Goal: Transaction & Acquisition: Purchase product/service

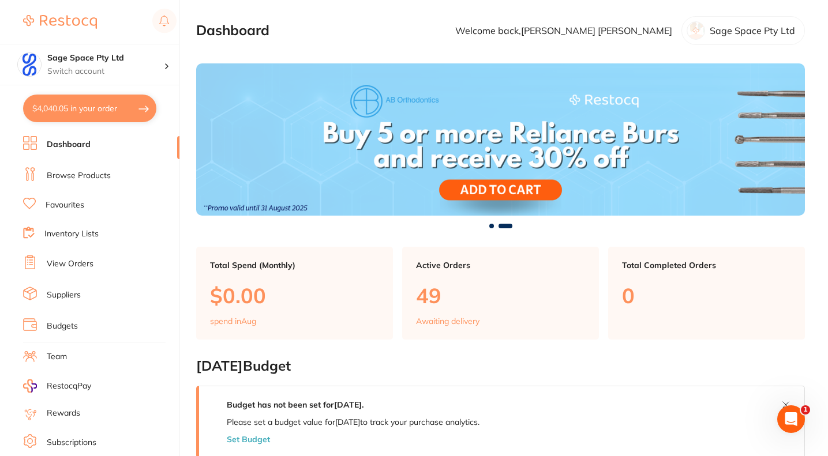
click at [59, 205] on link "Favourites" at bounding box center [65, 206] width 39 height 12
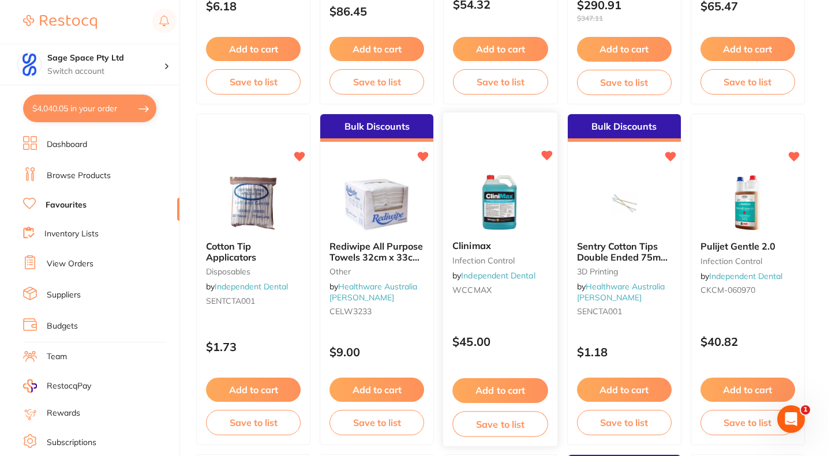
click at [493, 390] on button "Add to cart" at bounding box center [501, 390] width 96 height 25
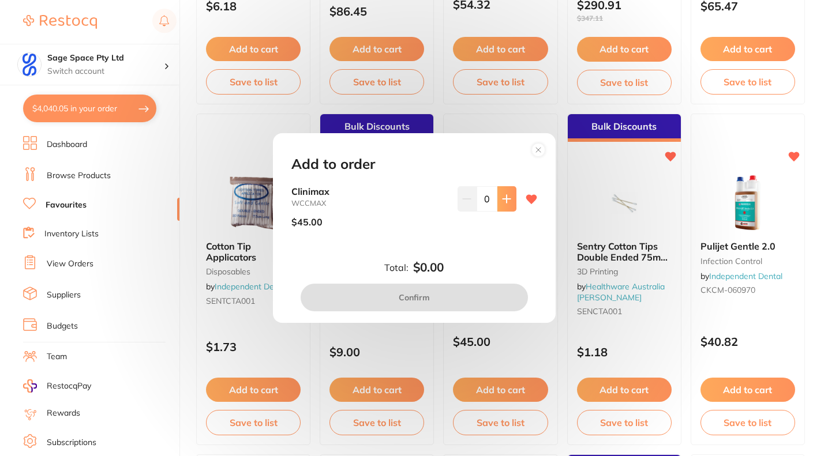
click at [505, 196] on icon at bounding box center [506, 198] width 9 height 9
type input "1"
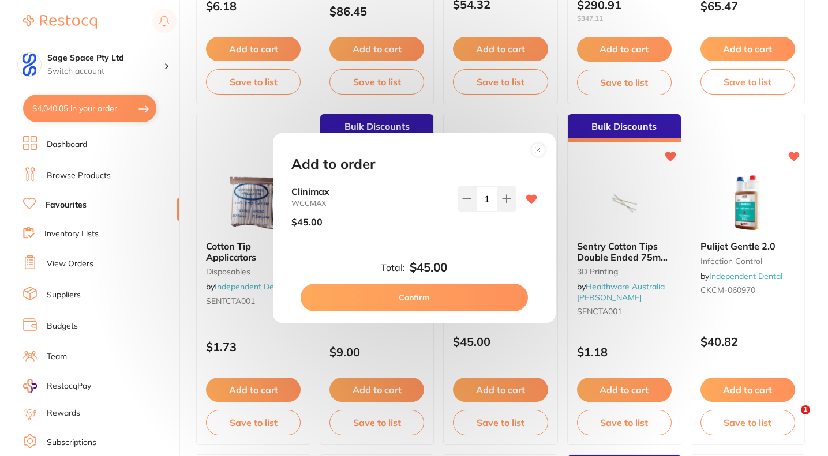
click at [444, 301] on button "Confirm" at bounding box center [414, 298] width 227 height 28
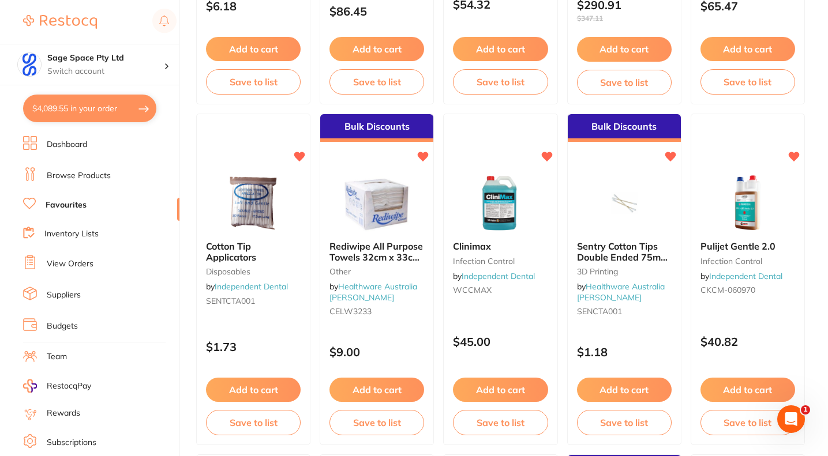
scroll to position [1781, 0]
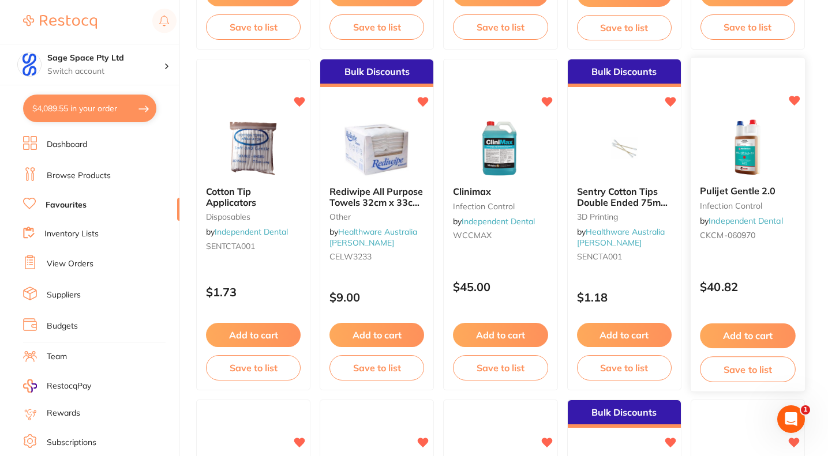
click at [756, 335] on button "Add to cart" at bounding box center [748, 336] width 96 height 25
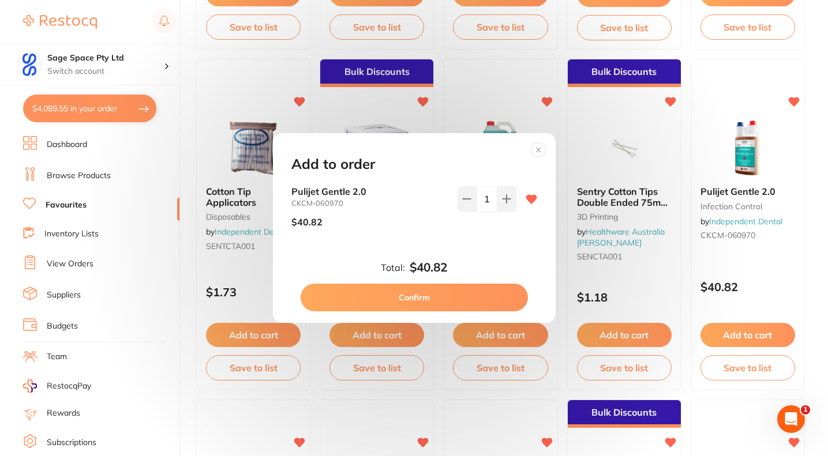
scroll to position [0, 0]
click at [448, 300] on button "Confirm" at bounding box center [414, 298] width 227 height 28
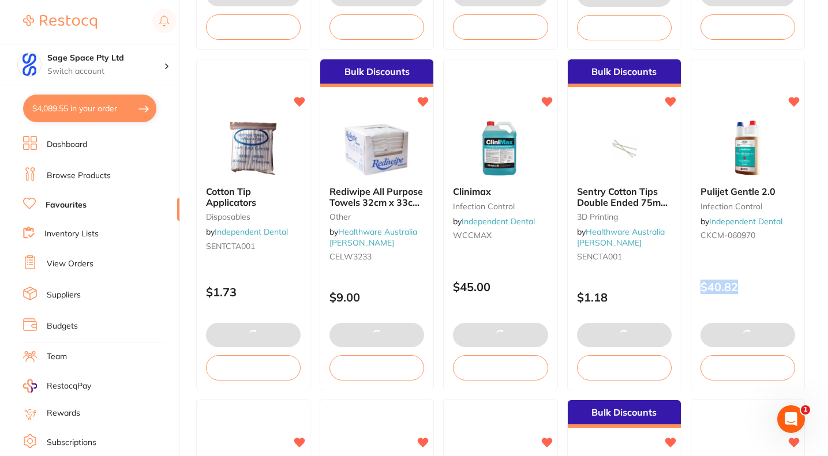
drag, startPoint x: 811, startPoint y: 249, endPoint x: 807, endPoint y: 282, distance: 33.1
click at [807, 282] on main "Category All Categories All Categories 3D Printing anaesthetic articulating bur…" at bounding box center [512, 187] width 632 height 3936
click at [810, 269] on main "Category All Categories All Categories 3D Printing anaesthetic articulating bur…" at bounding box center [512, 187] width 632 height 3936
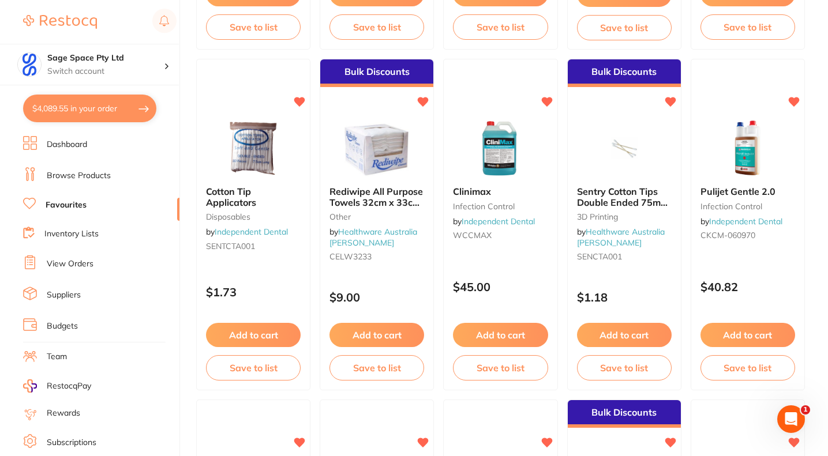
drag, startPoint x: 813, startPoint y: 264, endPoint x: 810, endPoint y: 297, distance: 33.0
click at [810, 297] on main "Category All Categories All Categories 3D Printing anaesthetic articulating bur…" at bounding box center [512, 187] width 632 height 3936
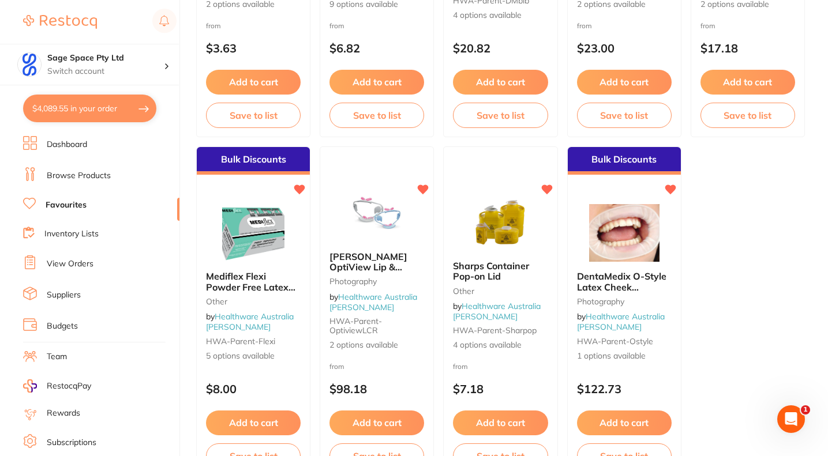
scroll to position [3480, 0]
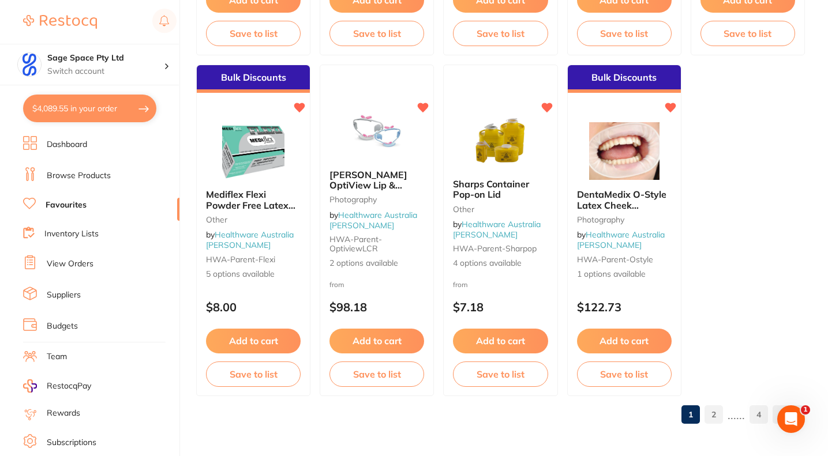
click at [715, 416] on link "2" at bounding box center [713, 414] width 18 height 23
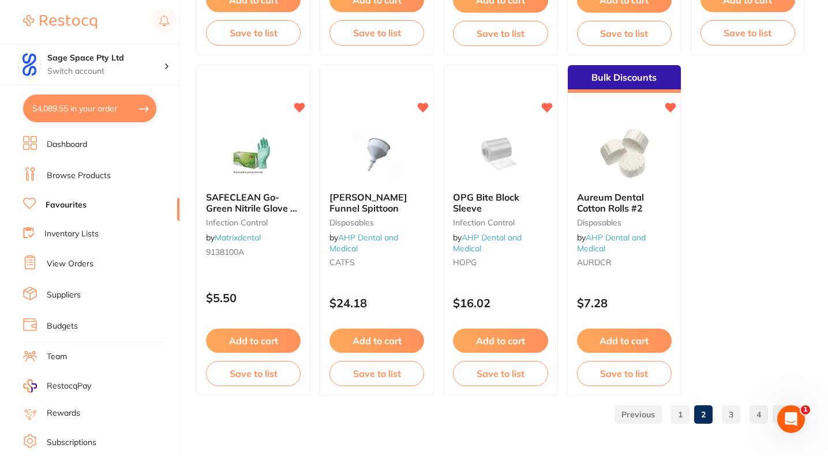
scroll to position [0, 0]
click at [730, 414] on link "3" at bounding box center [731, 414] width 18 height 23
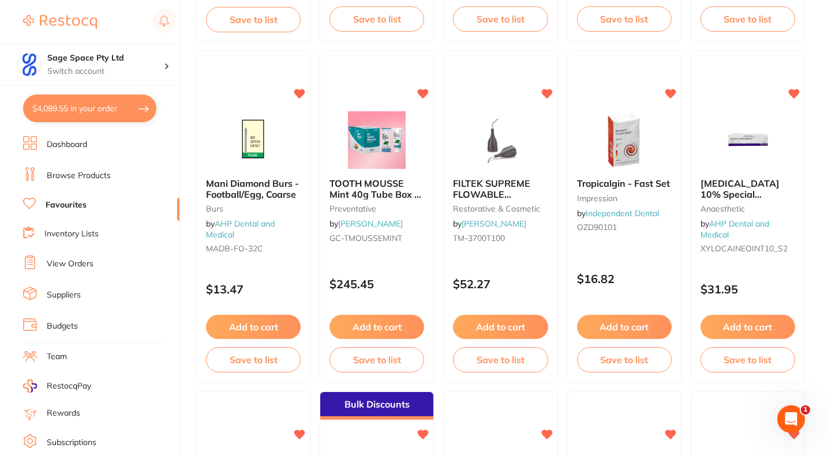
scroll to position [821, 0]
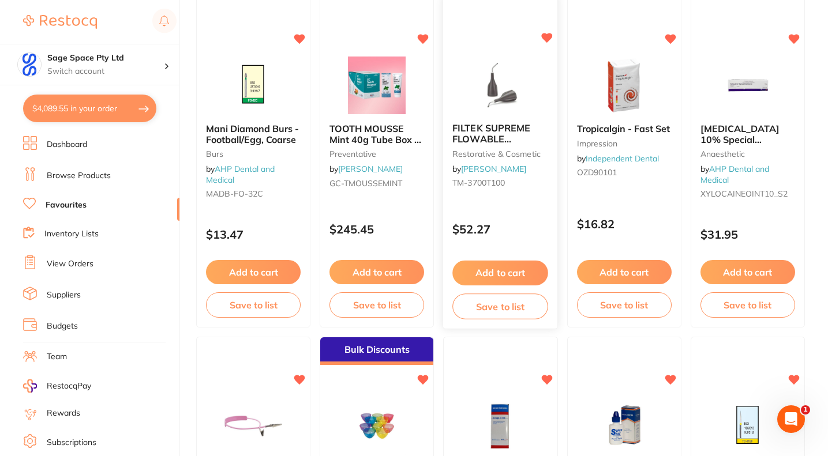
click at [494, 274] on button "Add to cart" at bounding box center [501, 273] width 96 height 25
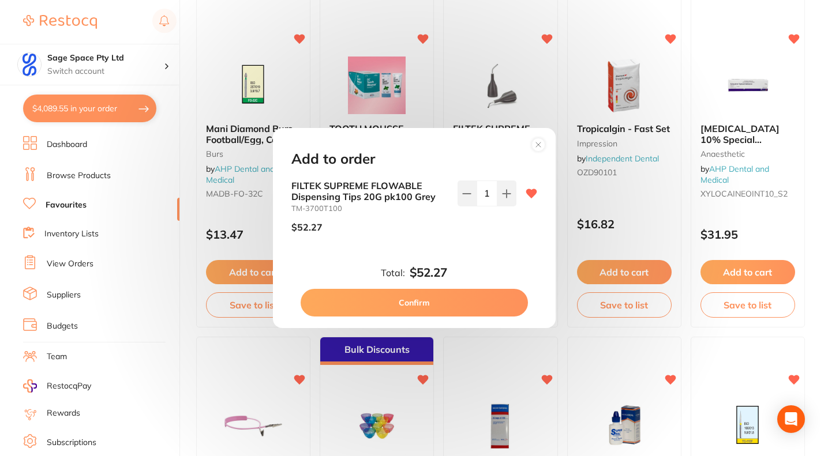
click at [472, 299] on button "Confirm" at bounding box center [414, 303] width 227 height 28
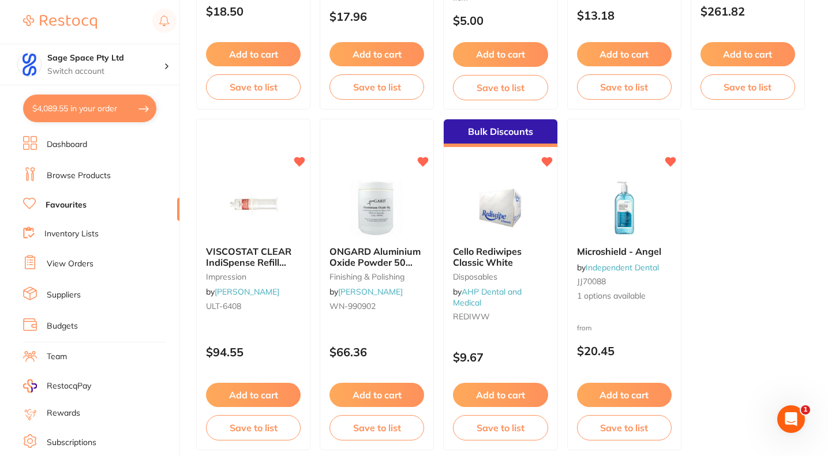
scroll to position [3480, 0]
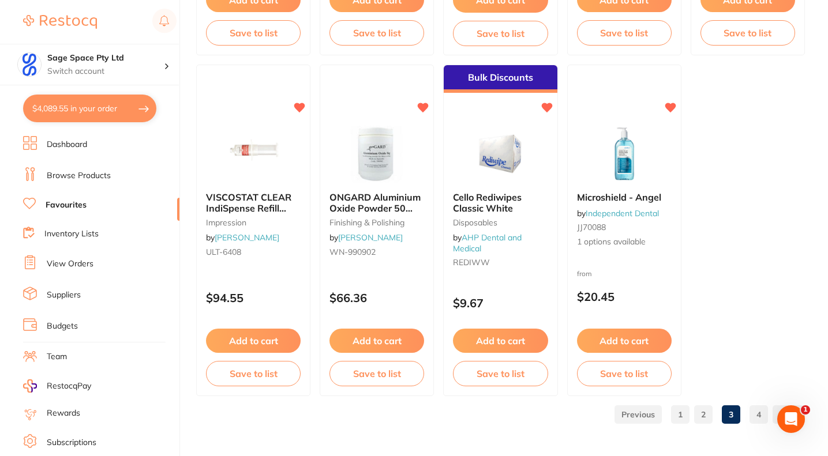
click at [758, 413] on link "4" at bounding box center [758, 414] width 18 height 23
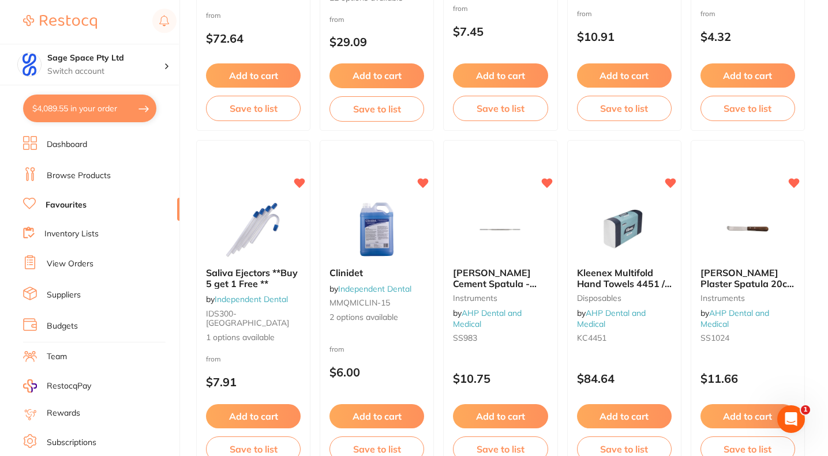
scroll to position [346, 0]
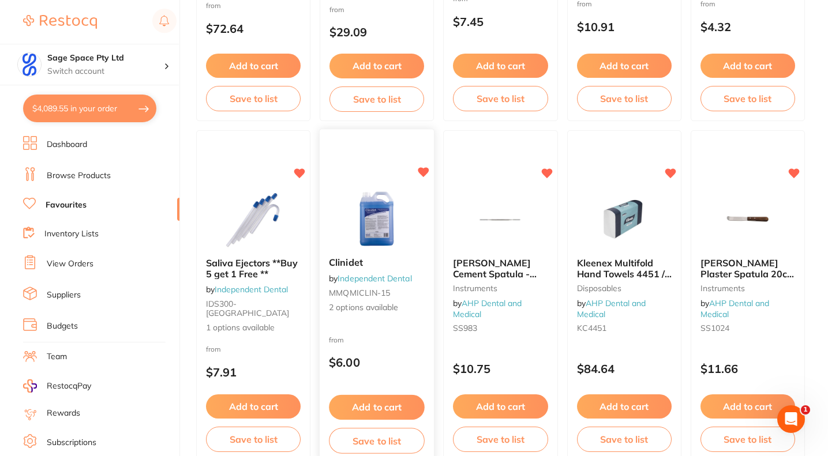
click at [366, 407] on button "Add to cart" at bounding box center [377, 407] width 96 height 25
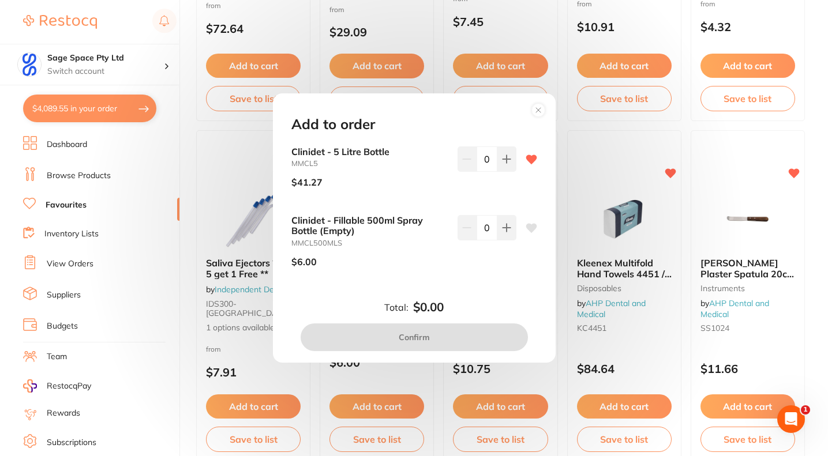
scroll to position [0, 0]
click at [502, 158] on icon at bounding box center [506, 159] width 9 height 9
type input "1"
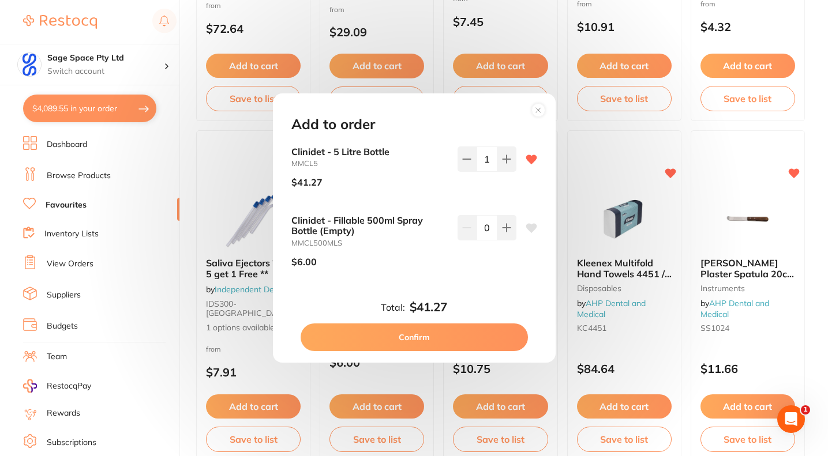
click at [420, 339] on button "Confirm" at bounding box center [414, 338] width 227 height 28
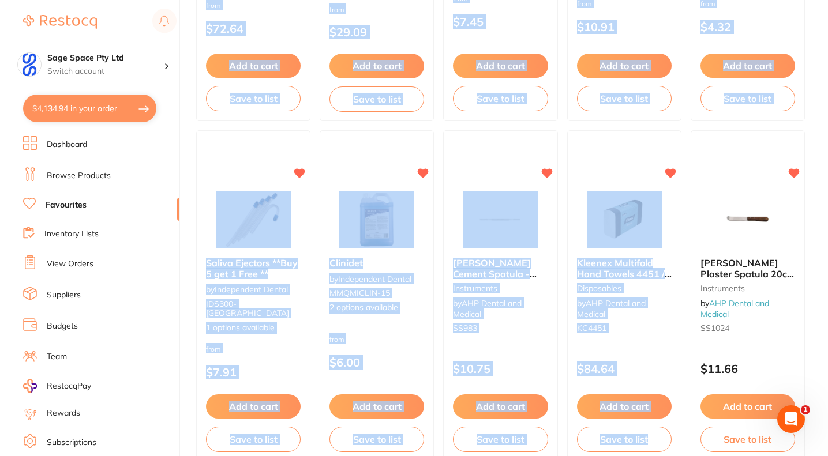
drag, startPoint x: 827, startPoint y: 170, endPoint x: 829, endPoint y: 144, distance: 26.1
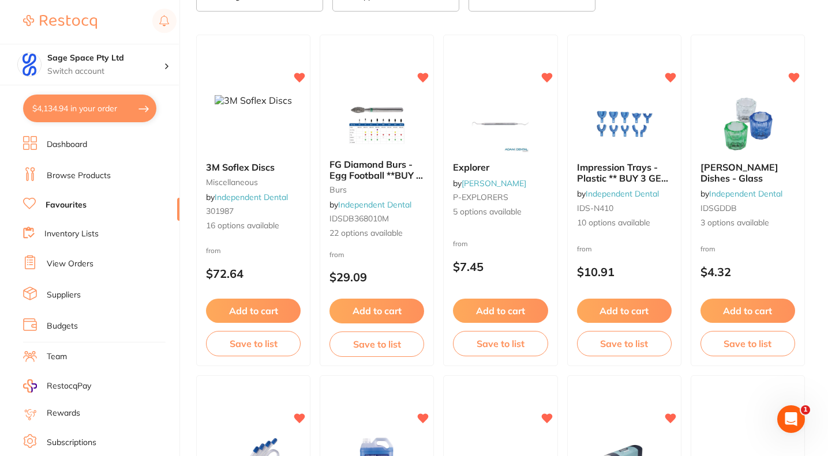
scroll to position [95, 0]
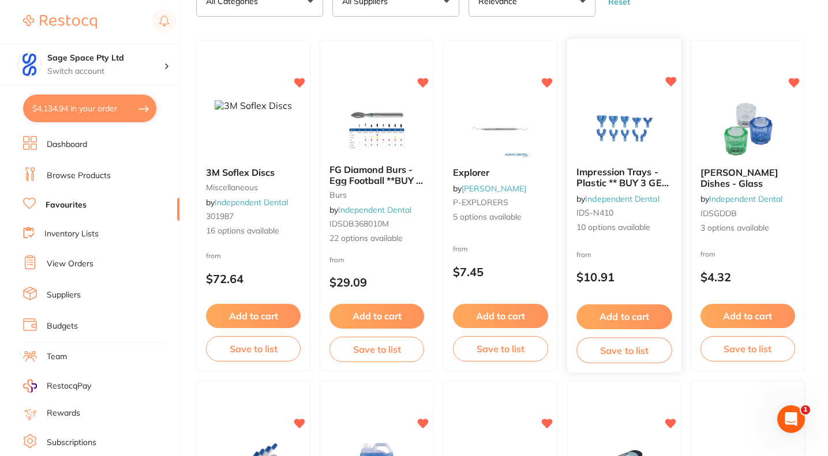
click at [620, 316] on button "Add to cart" at bounding box center [624, 317] width 96 height 25
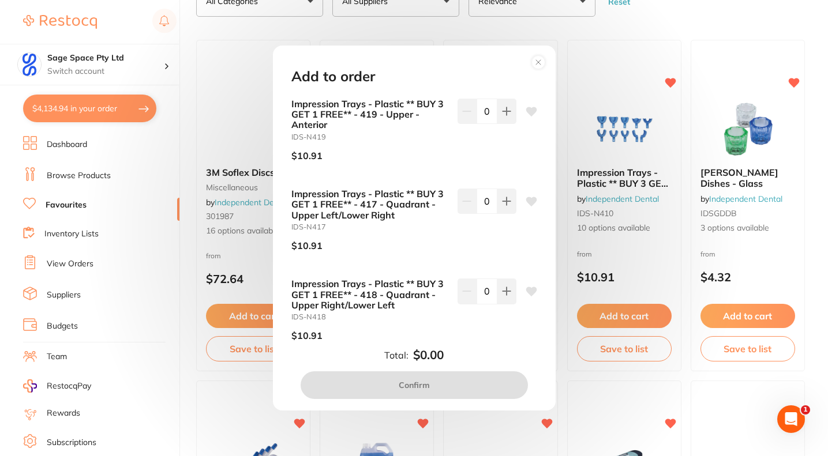
scroll to position [0, 0]
drag, startPoint x: 547, startPoint y: 143, endPoint x: 547, endPoint y: 155, distance: 11.5
click at [547, 155] on div "Impression Trays - Plastic ** BUY 3 GET 1 FREE** - 419 - Upper - Anterior IDS-N…" at bounding box center [413, 221] width 273 height 244
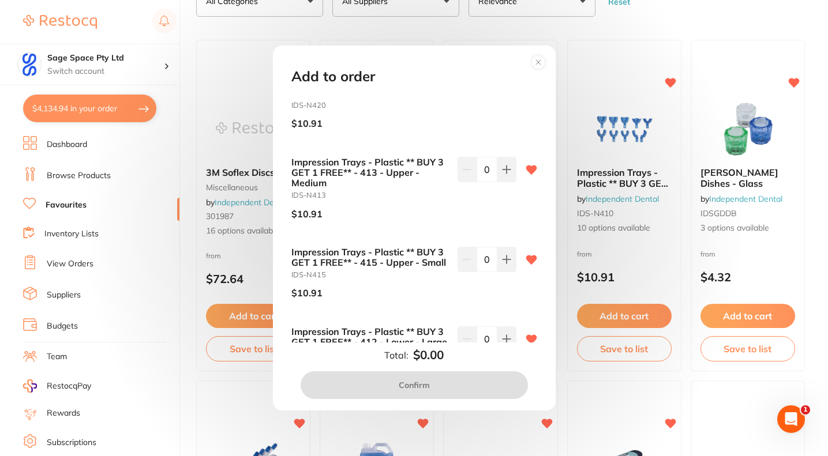
scroll to position [383, 0]
click at [504, 172] on icon at bounding box center [505, 167] width 7 height 7
type input "1"
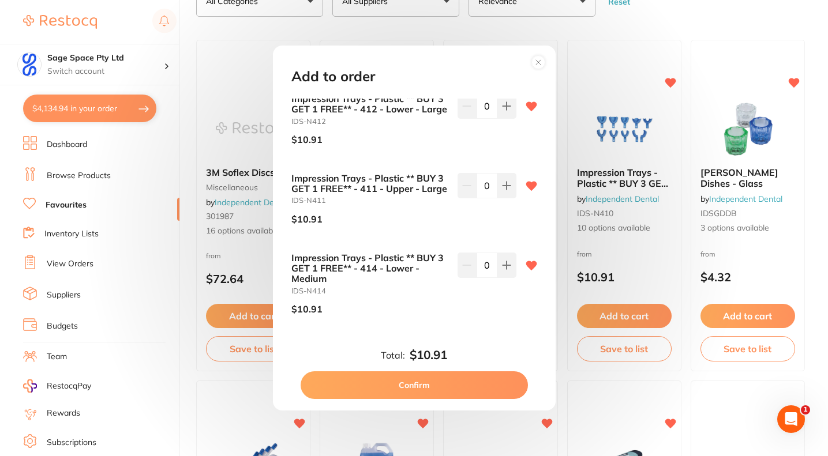
scroll to position [657, 0]
click at [503, 269] on icon at bounding box center [505, 264] width 7 height 7
type input "1"
click at [439, 384] on button "Confirm" at bounding box center [414, 385] width 227 height 28
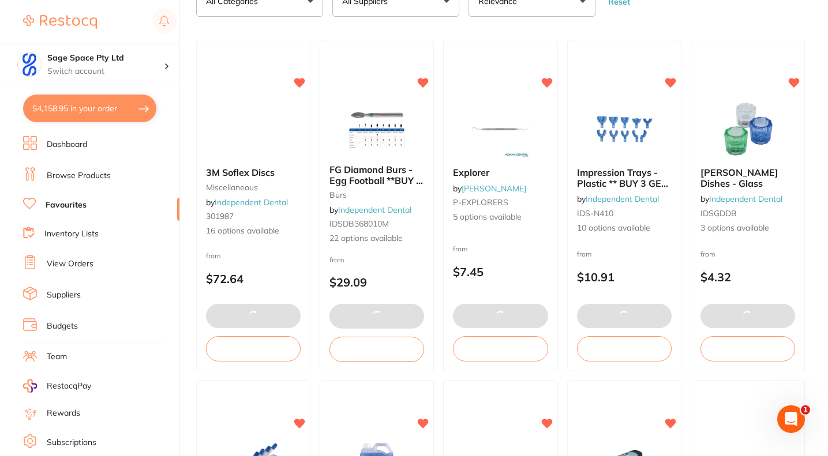
scroll to position [0, 0]
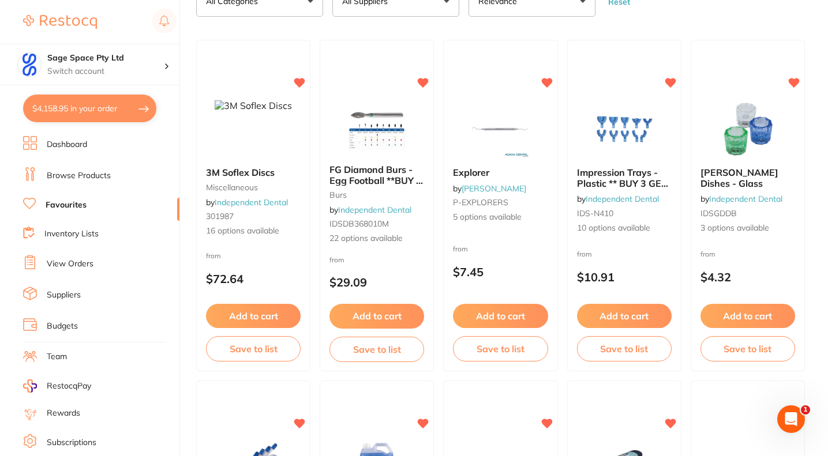
click at [95, 113] on button "$4,158.95 in your order" at bounding box center [89, 109] width 133 height 28
checkbox input "true"
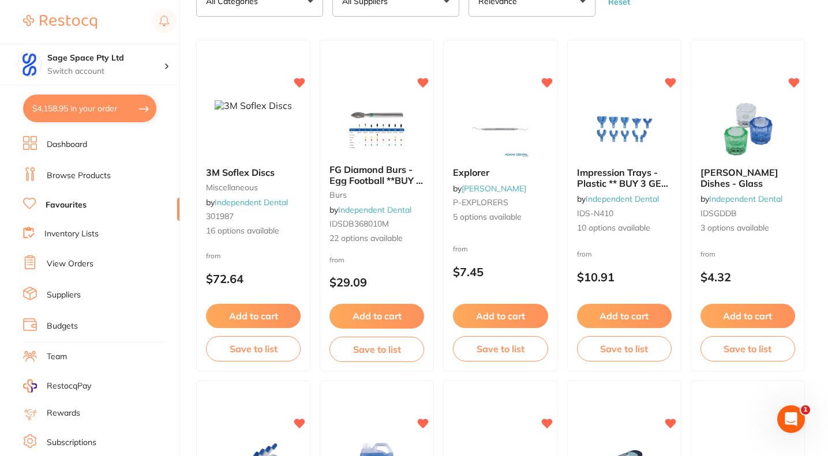
checkbox input "true"
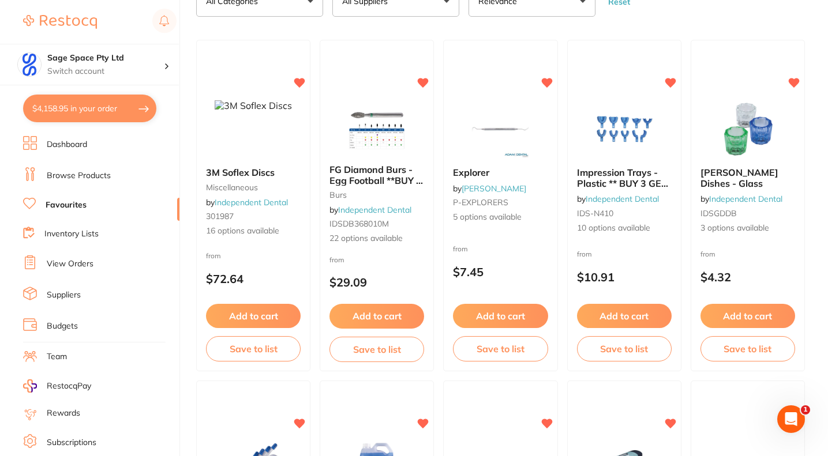
checkbox input "true"
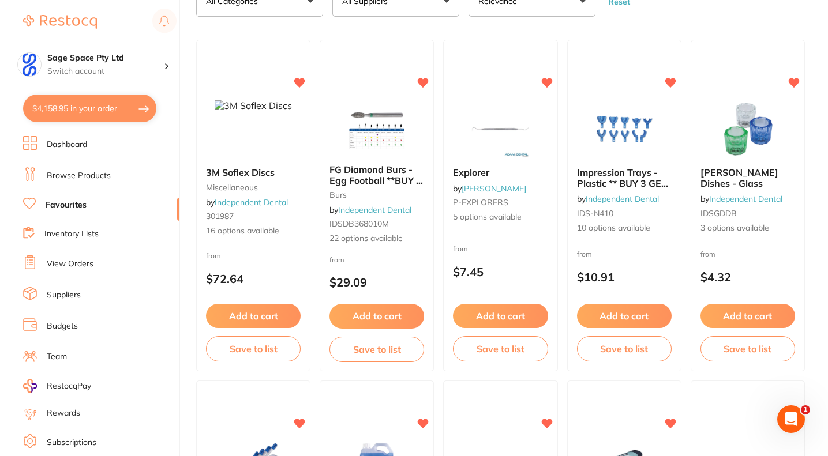
checkbox input "true"
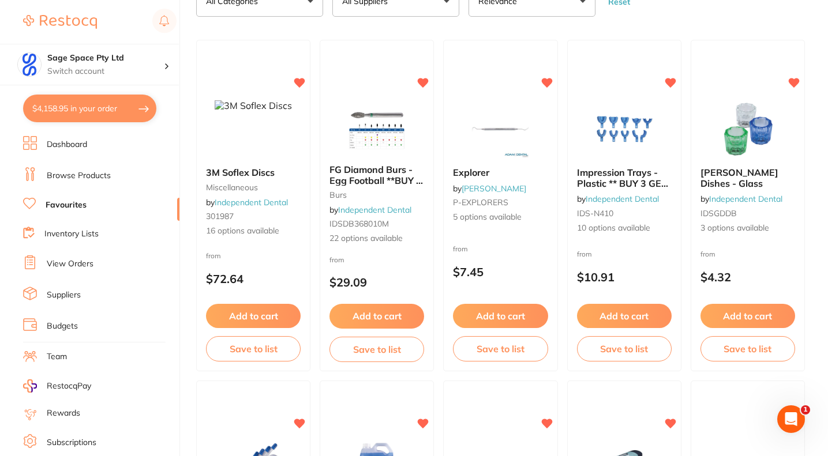
checkbox input "true"
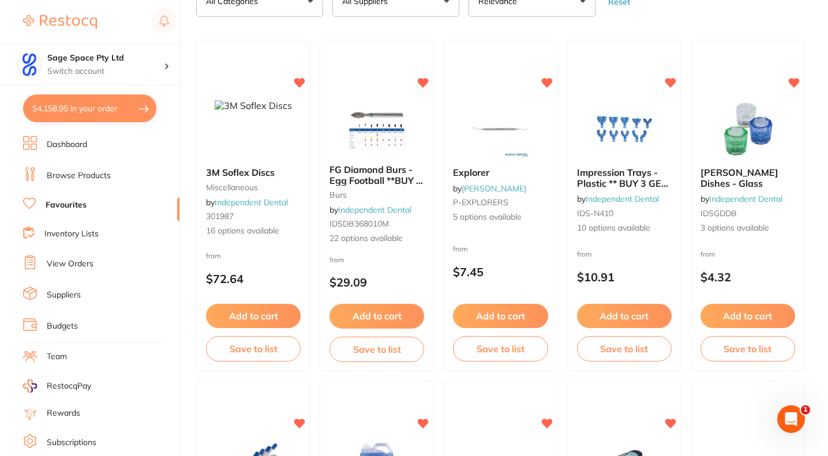
checkbox input "true"
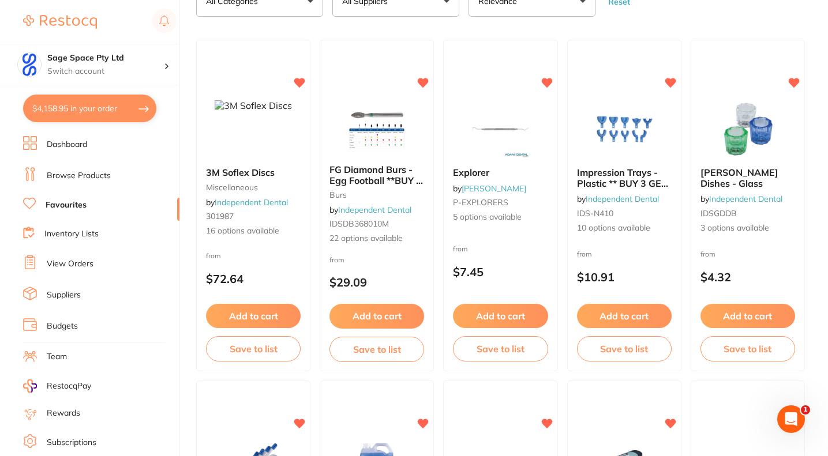
checkbox input "true"
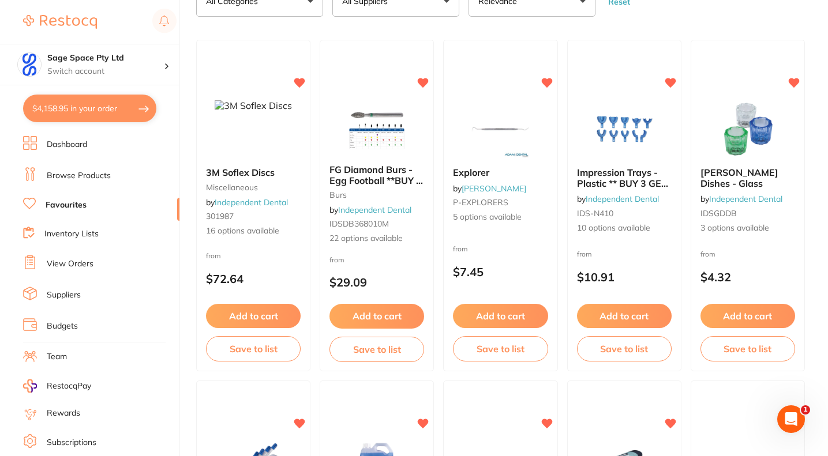
checkbox input "true"
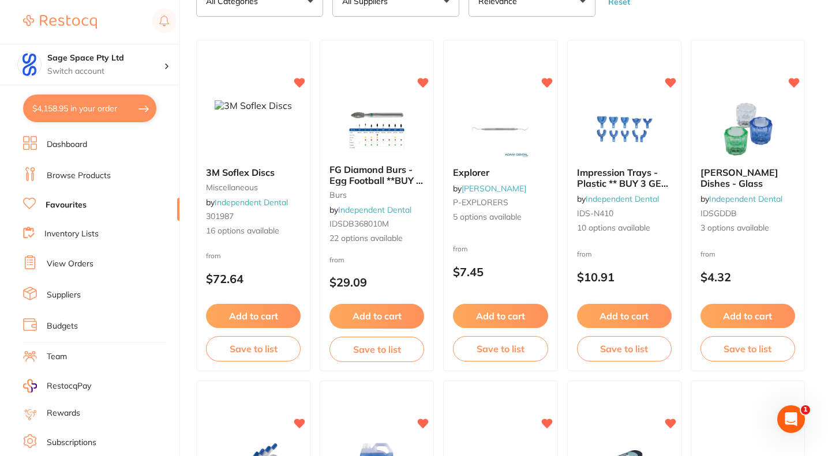
checkbox input "true"
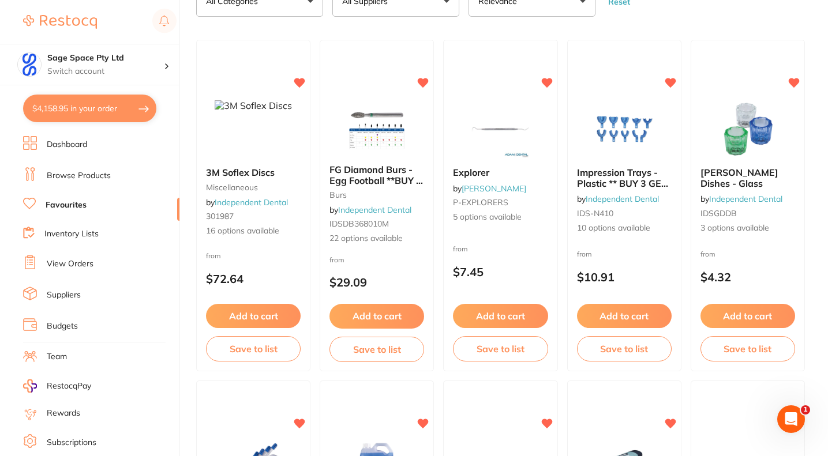
checkbox input "true"
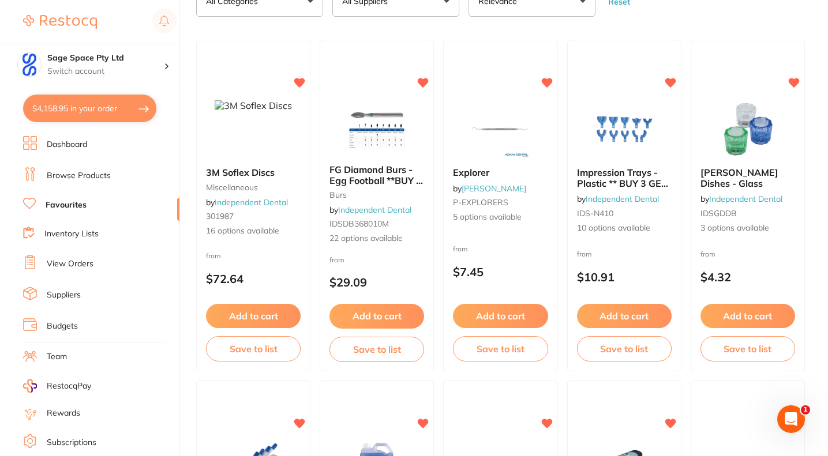
checkbox input "true"
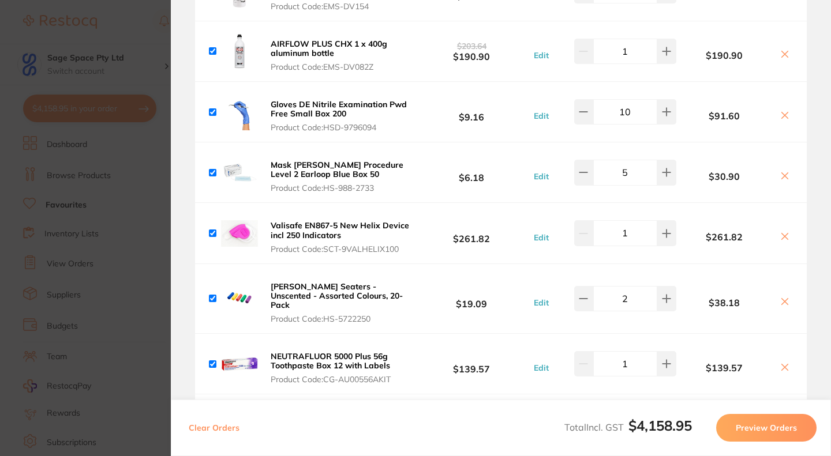
scroll to position [342, 0]
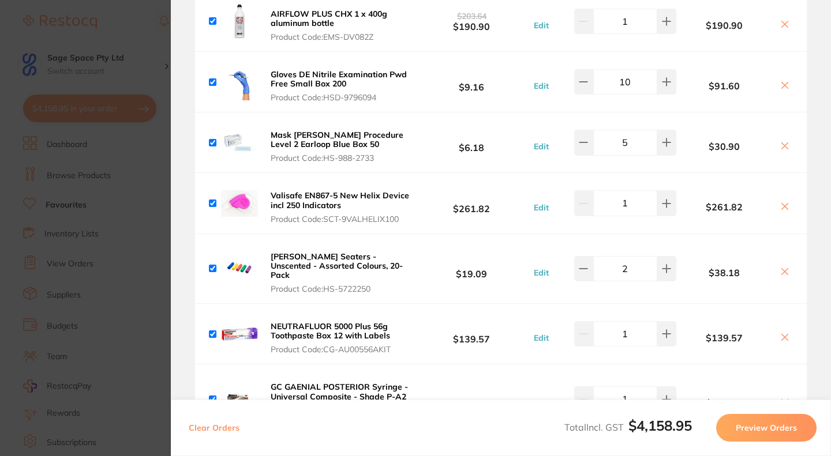
click at [780, 211] on icon at bounding box center [784, 206] width 9 height 9
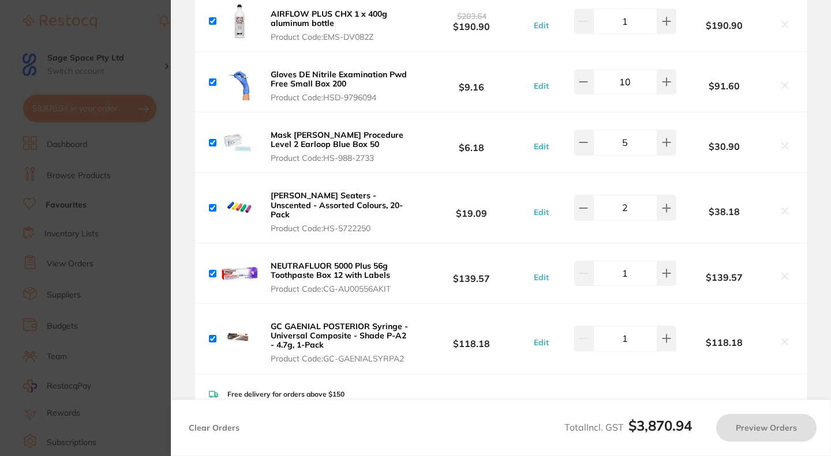
checkbox input "true"
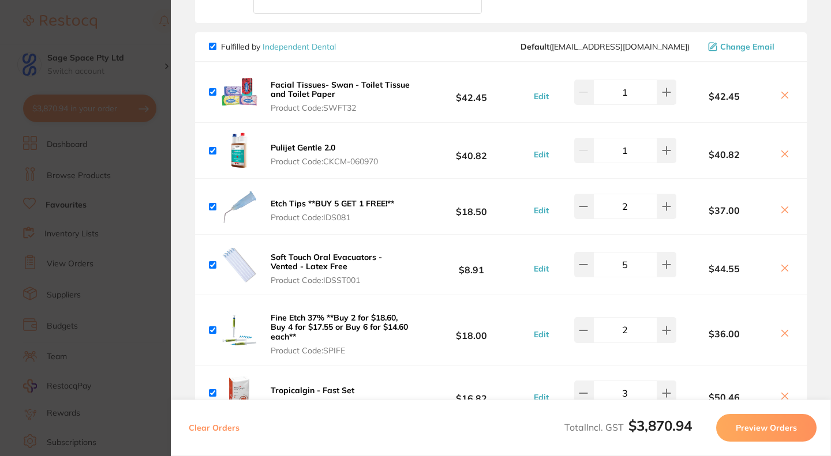
scroll to position [853, 0]
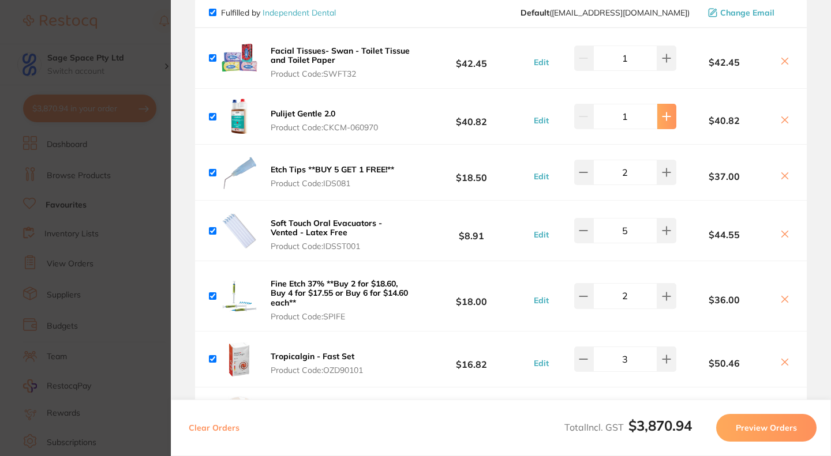
click at [663, 121] on icon at bounding box center [666, 116] width 9 height 9
type input "2"
click at [662, 177] on icon at bounding box center [666, 172] width 9 height 9
type input "3"
drag, startPoint x: 827, startPoint y: 140, endPoint x: 828, endPoint y: 152, distance: 11.6
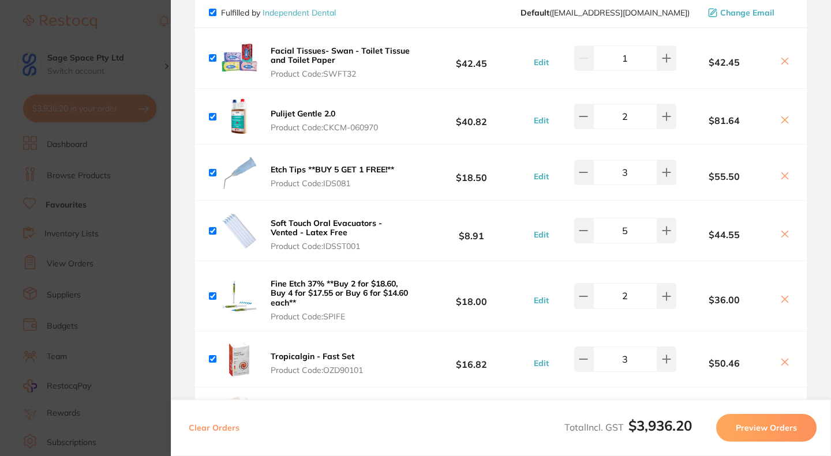
click at [827, 152] on section "Review Orders Your orders are being processed and we will notify you once we ha…" at bounding box center [501, 228] width 660 height 456
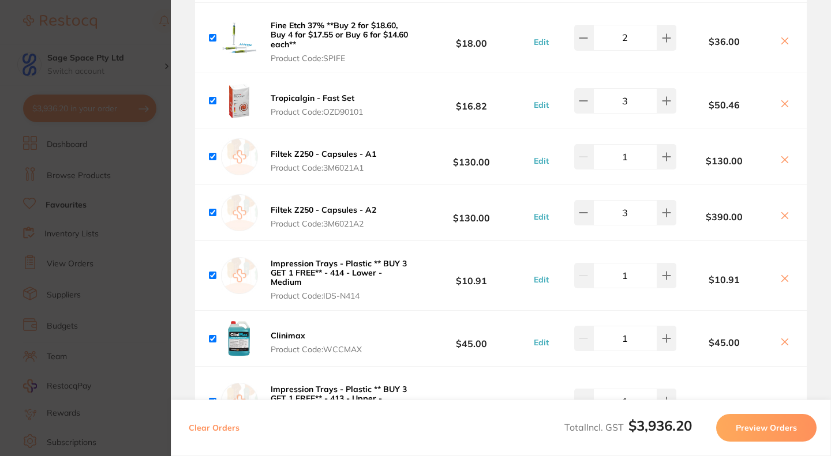
scroll to position [1084, 0]
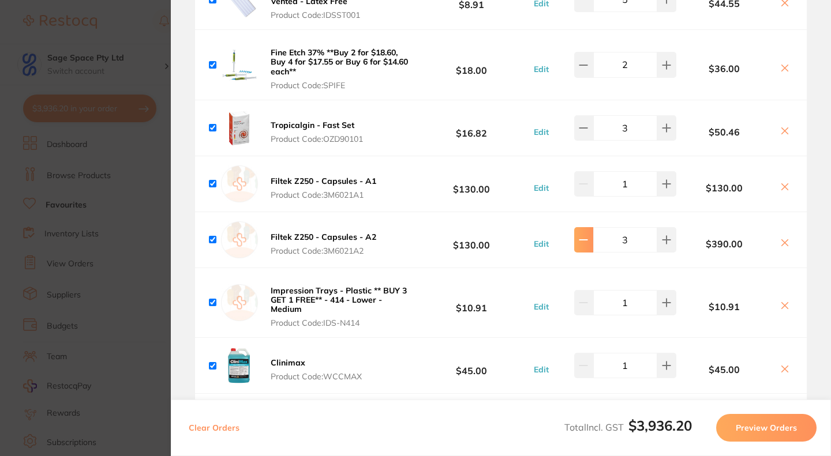
click at [581, 240] on icon at bounding box center [582, 240] width 7 height 0
type input "2"
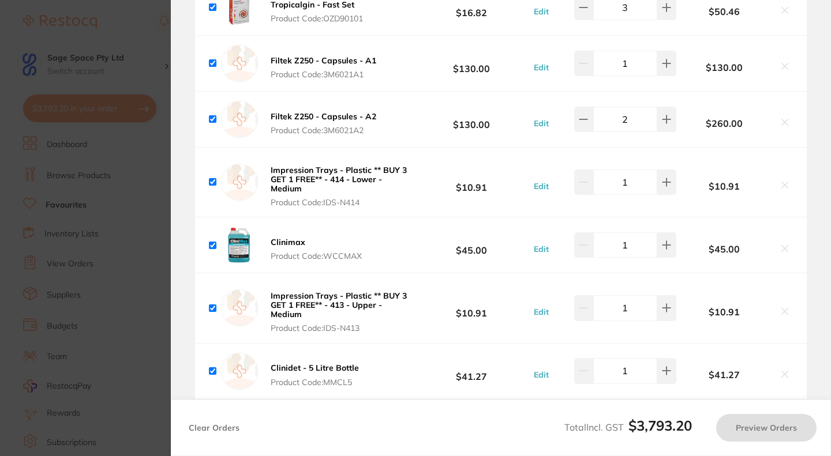
scroll to position [1207, 0]
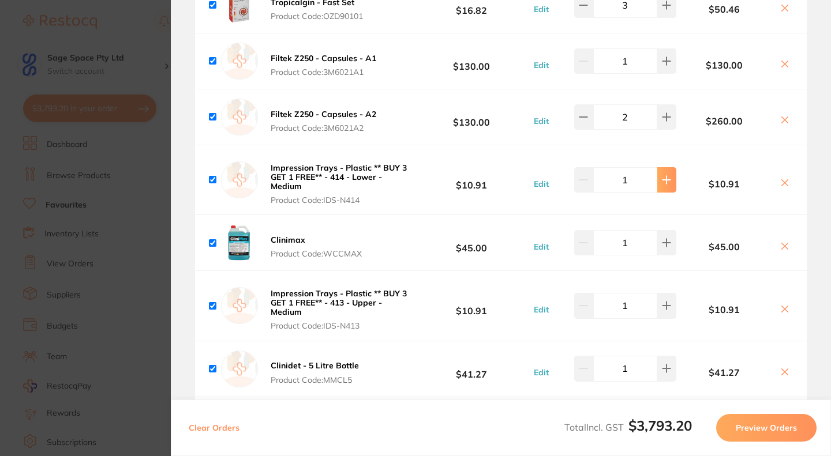
click at [662, 185] on icon at bounding box center [666, 179] width 9 height 9
type input "2"
click at [782, 249] on icon at bounding box center [785, 246] width 6 height 6
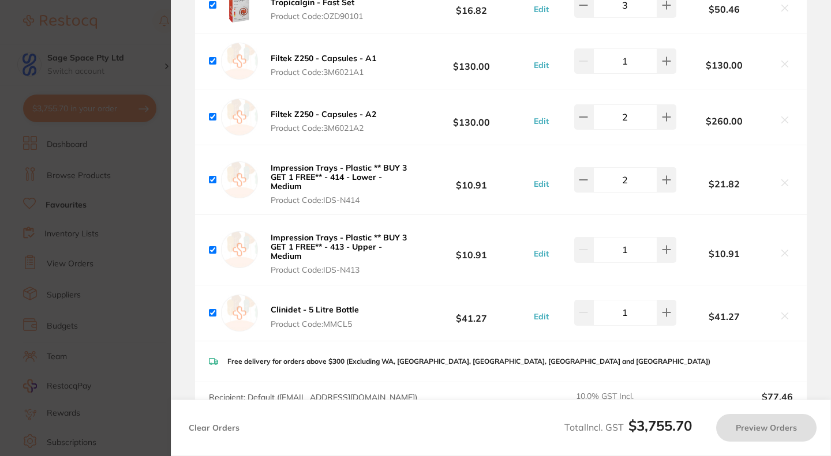
checkbox input "true"
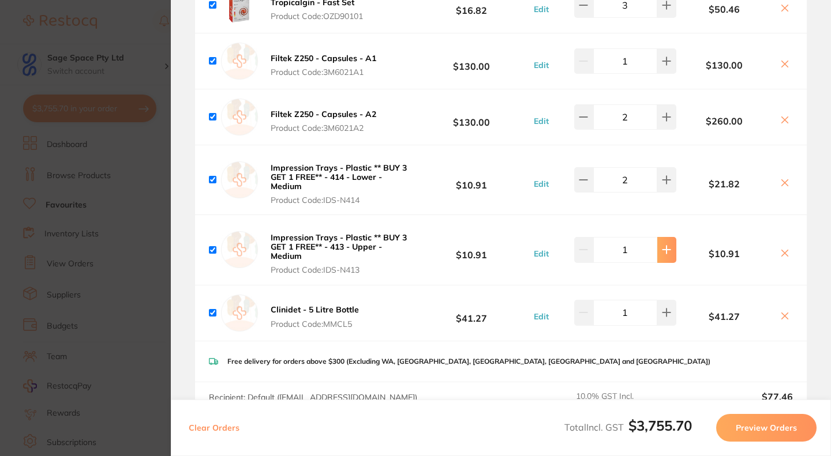
click at [663, 254] on icon at bounding box center [666, 249] width 9 height 9
type input "2"
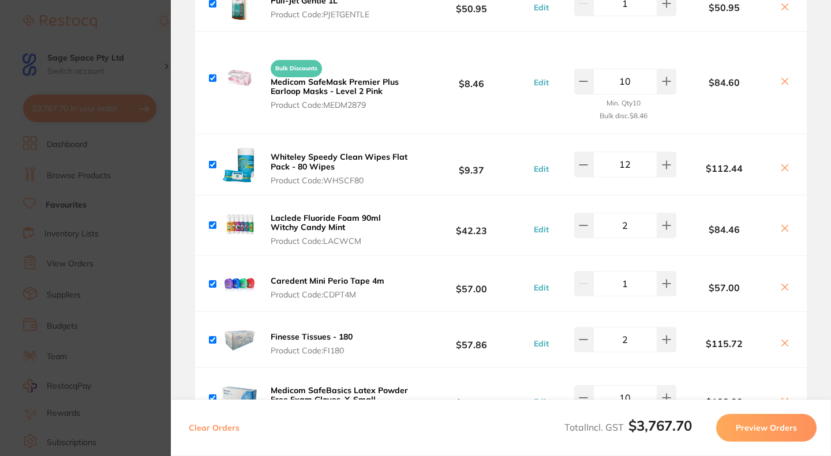
scroll to position [1960, 0]
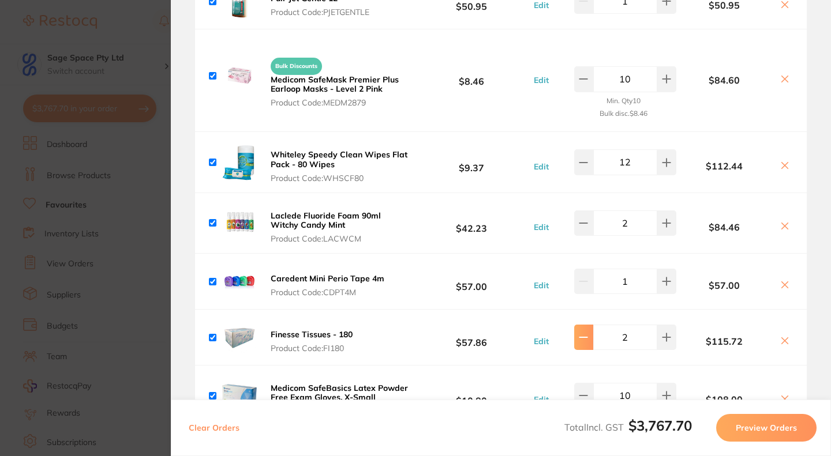
click at [584, 342] on icon at bounding box center [583, 337] width 9 height 9
type input "1"
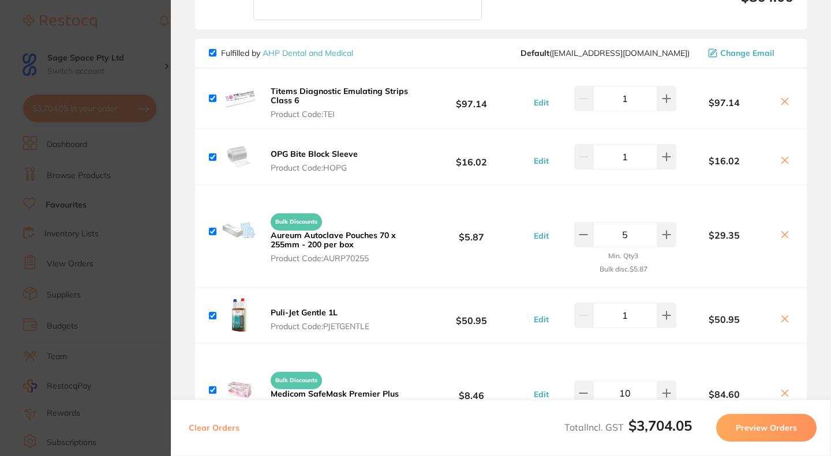
scroll to position [1773, 0]
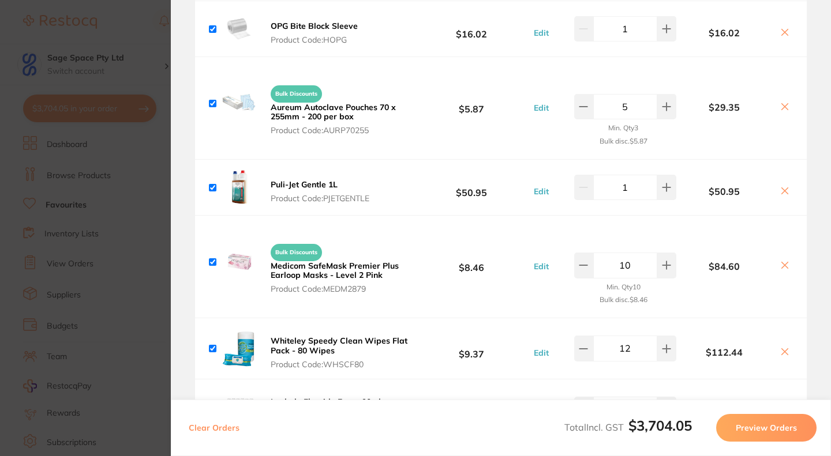
drag, startPoint x: 827, startPoint y: 239, endPoint x: 828, endPoint y: 252, distance: 12.7
click at [827, 252] on section "Review Orders Your orders are being processed and we will notify you once we ha…" at bounding box center [501, 228] width 660 height 456
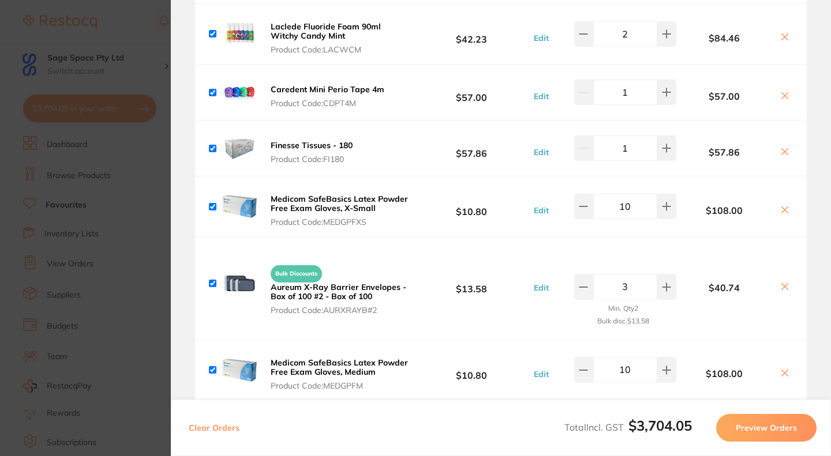
scroll to position [2166, 0]
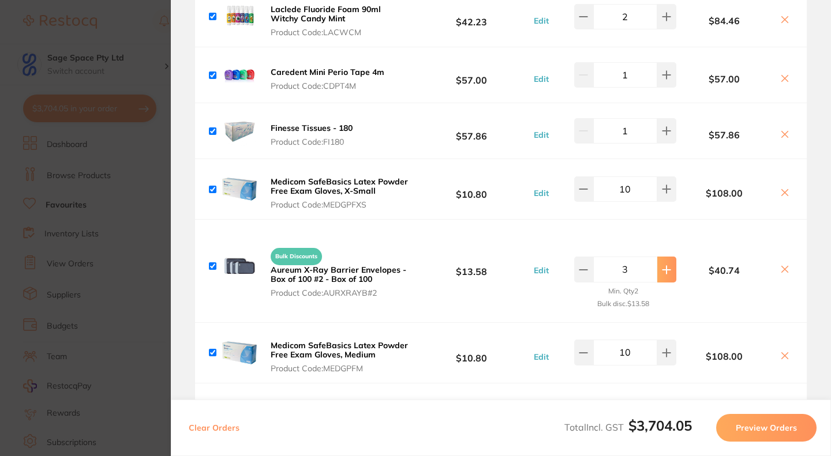
click at [664, 273] on icon at bounding box center [665, 269] width 7 height 7
type input "5"
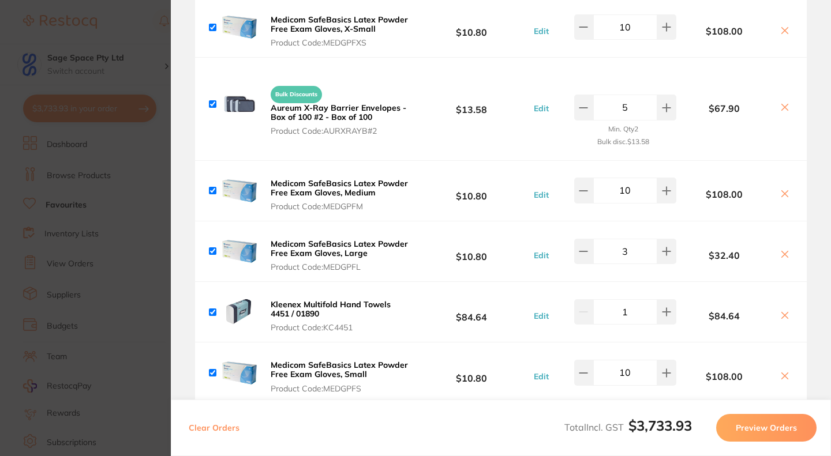
scroll to position [2365, 0]
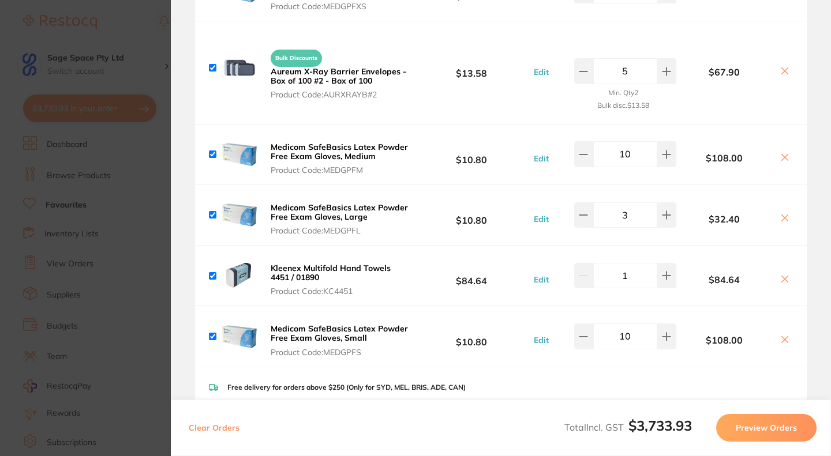
click at [780, 344] on icon at bounding box center [784, 339] width 9 height 9
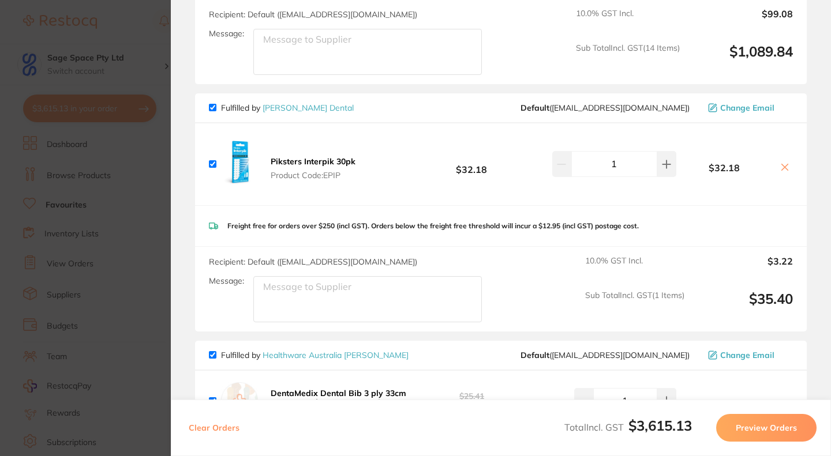
scroll to position [2711, 0]
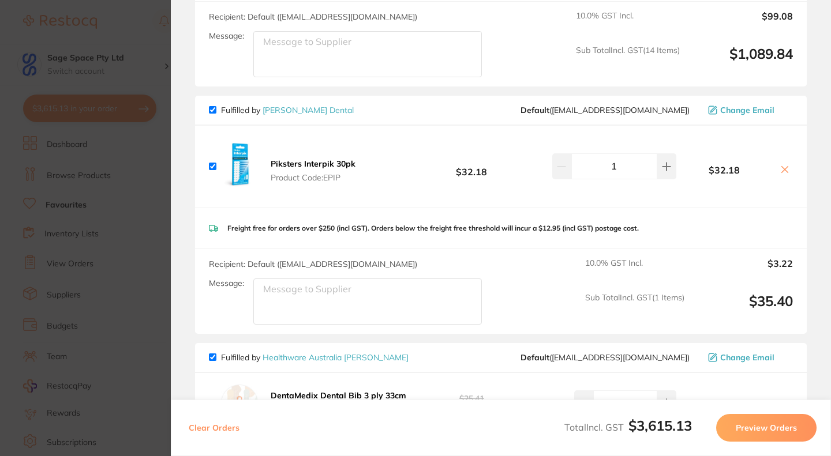
click at [780, 174] on icon at bounding box center [784, 169] width 9 height 9
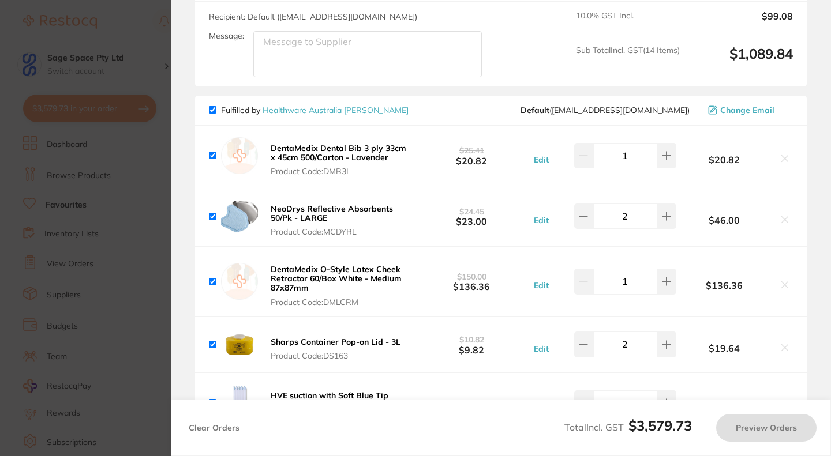
checkbox input "true"
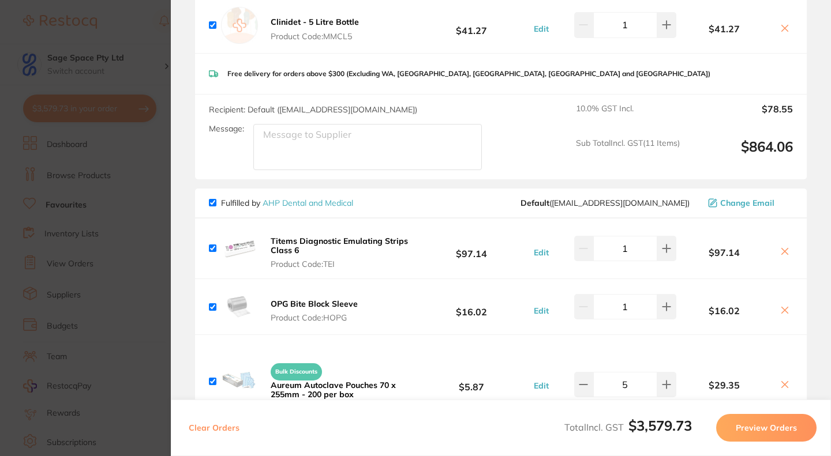
scroll to position [1529, 0]
